Goal: Browse casually

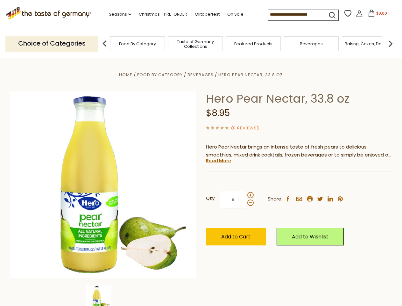
click at [201, 153] on div "Home Food By Category [GEOGRAPHIC_DATA] Hero Pear Nectar, 33.8 oz Hero Pear Nec…" at bounding box center [201, 193] width 392 height 245
click at [118, 14] on link "Seasons dropdown_arrow" at bounding box center [120, 14] width 22 height 7
click at [296, 15] on input at bounding box center [295, 14] width 54 height 9
click at [377, 15] on span "$0.00" at bounding box center [382, 13] width 11 height 5
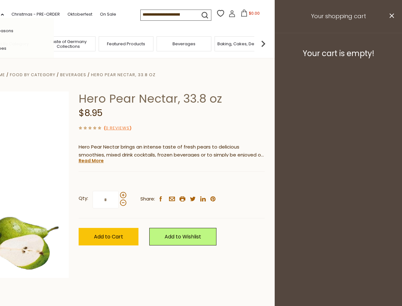
click at [54, 43] on div "All Seasons Recipes Game Day [DATE] [DATE] [DATE][PERSON_NAME] [DATE] Springfes…" at bounding box center [18, 153] width 72 height 270
click at [270, 43] on img at bounding box center [263, 43] width 13 height 13
click at [201, 182] on div "Home Food By Category [GEOGRAPHIC_DATA] Hero Pear Nectar, 33.8 oz Hero Pear Nec…" at bounding box center [74, 193] width 392 height 245
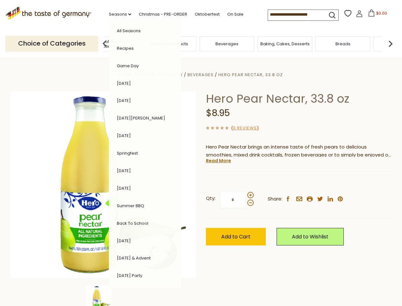
click at [103, 296] on div "Home Food By Category [GEOGRAPHIC_DATA] Hero Pear Nectar, 33.8 oz Hero Pear Nec…" at bounding box center [201, 193] width 392 height 245
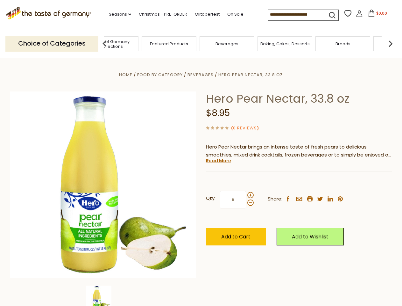
click at [103, 296] on img at bounding box center [98, 297] width 25 height 25
click at [218, 161] on link "Read More" at bounding box center [218, 160] width 25 height 6
